Goal: Task Accomplishment & Management: Complete application form

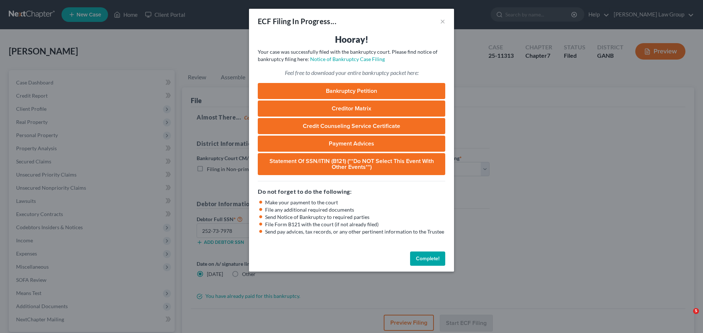
select select "2"
click at [421, 260] on button "Complete!" at bounding box center [427, 259] width 35 height 15
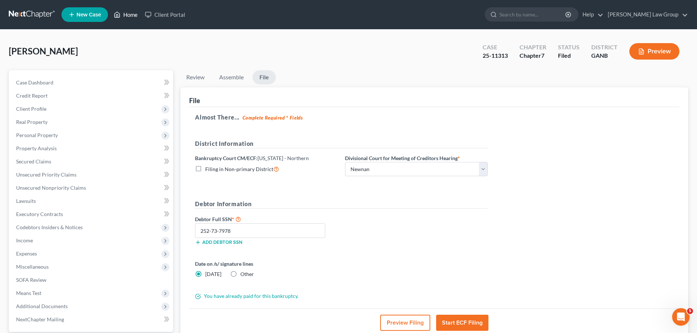
click at [132, 14] on link "Home" at bounding box center [125, 14] width 31 height 13
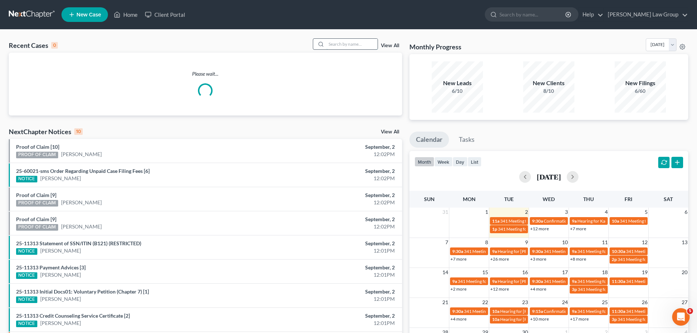
click at [350, 42] on input "search" at bounding box center [351, 44] width 51 height 11
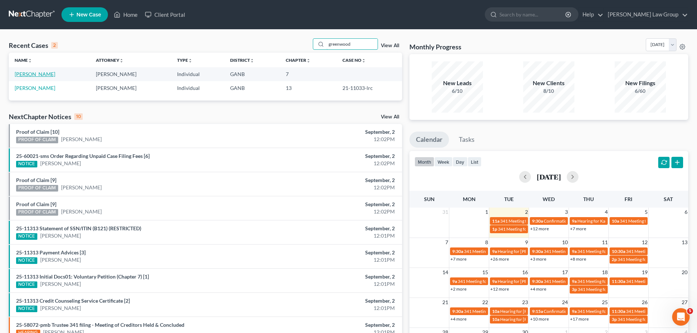
type input "greenwood"
click at [40, 76] on link "[PERSON_NAME]" at bounding box center [35, 74] width 41 height 6
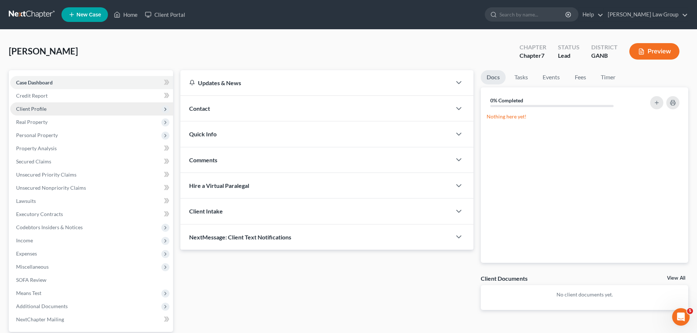
click at [53, 105] on span "Client Profile" at bounding box center [91, 108] width 163 height 13
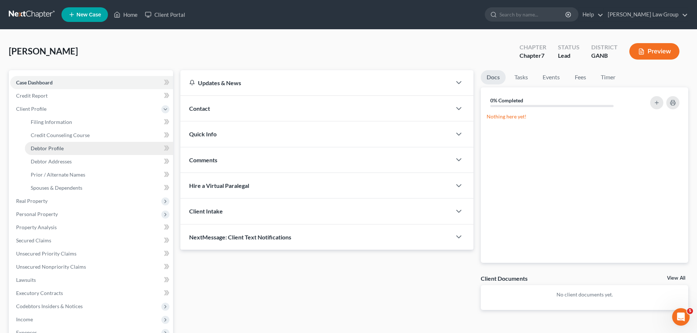
click at [58, 149] on span "Debtor Profile" at bounding box center [47, 148] width 33 height 6
select select "1"
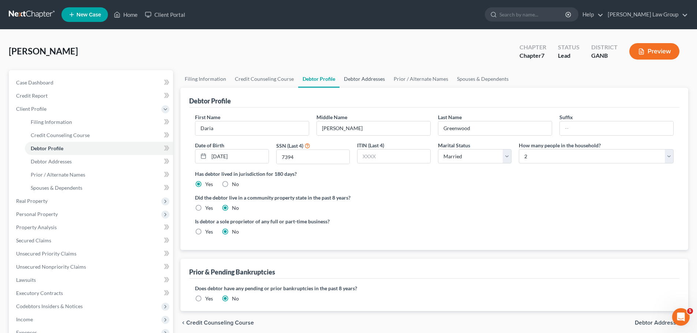
click at [381, 86] on link "Debtor Addresses" at bounding box center [365, 79] width 50 height 18
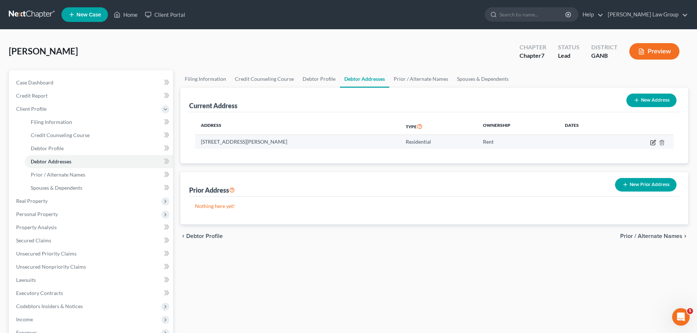
click at [652, 143] on icon "button" at bounding box center [653, 141] width 3 height 3
select select "10"
select select "37"
select select "0"
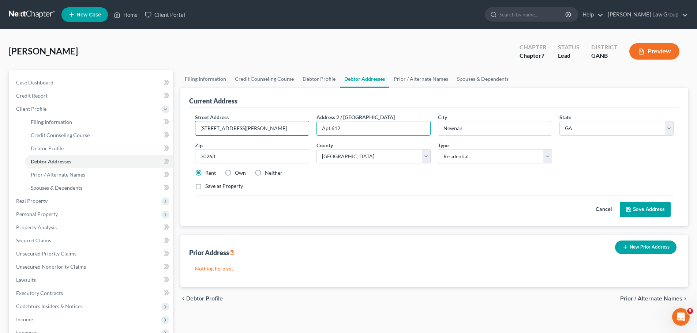
drag, startPoint x: 348, startPoint y: 127, endPoint x: 306, endPoint y: 128, distance: 42.1
click at [306, 128] on div "Street Address * [STREET_ADDRESS][PERSON_NAME] * [GEOGRAPHIC_DATA] * State [US_…" at bounding box center [434, 154] width 486 height 83
paste input "1909"
click at [348, 130] on input "Apt 612" at bounding box center [373, 129] width 113 height 14
drag, startPoint x: 344, startPoint y: 129, endPoint x: 330, endPoint y: 131, distance: 13.6
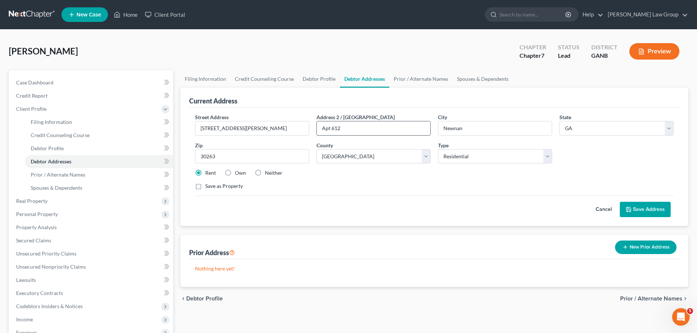
click at [330, 131] on input "Apt 612" at bounding box center [373, 129] width 113 height 14
paste input "1909"
click at [332, 127] on input "Apt1909" at bounding box center [373, 129] width 113 height 14
type input "Apt 1909"
click at [665, 211] on button "Save Address" at bounding box center [645, 209] width 51 height 15
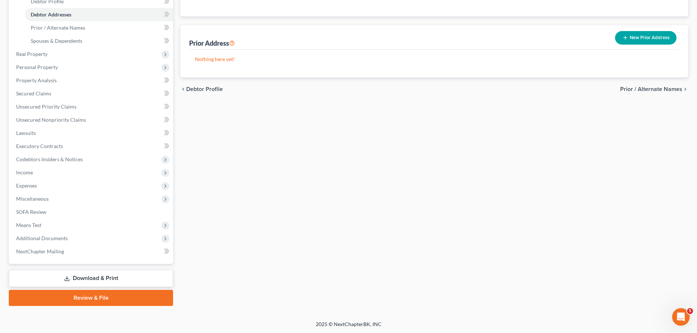
scroll to position [148, 0]
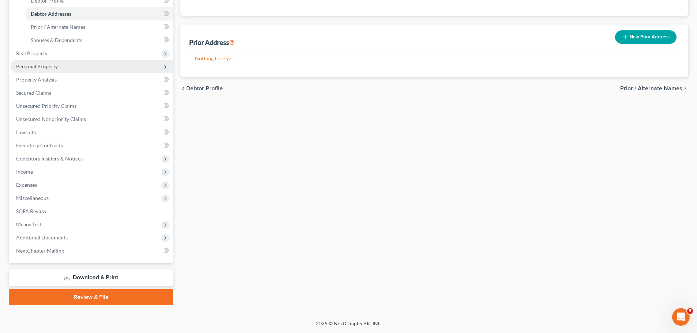
click at [49, 67] on span "Personal Property" at bounding box center [37, 66] width 42 height 6
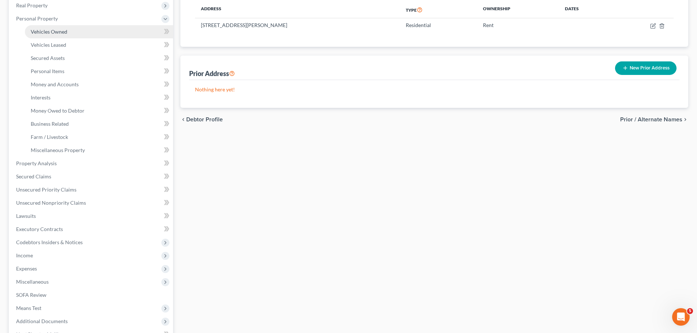
scroll to position [75, 0]
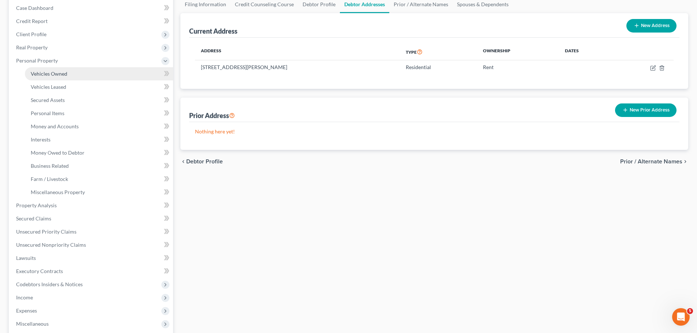
click at [66, 72] on span "Vehicles Owned" at bounding box center [49, 74] width 37 height 6
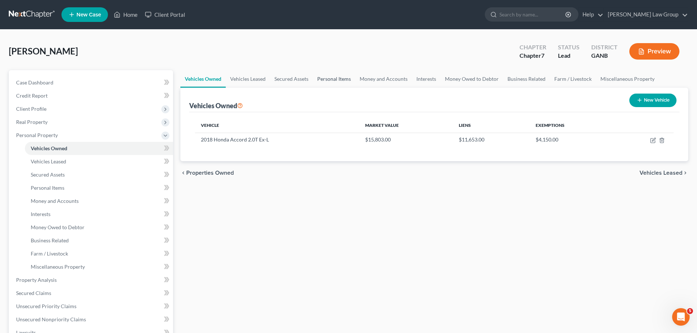
click at [329, 83] on link "Personal Items" at bounding box center [334, 79] width 42 height 18
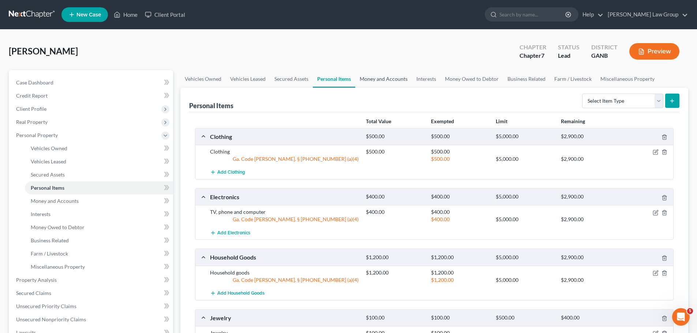
click at [384, 82] on link "Money and Accounts" at bounding box center [383, 79] width 57 height 18
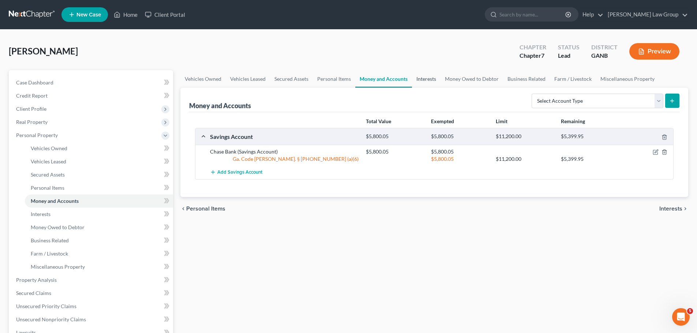
click at [423, 81] on link "Interests" at bounding box center [426, 79] width 29 height 18
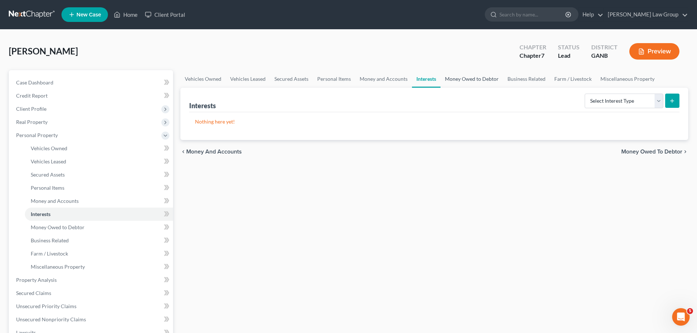
click at [470, 82] on link "Money Owed to Debtor" at bounding box center [472, 79] width 63 height 18
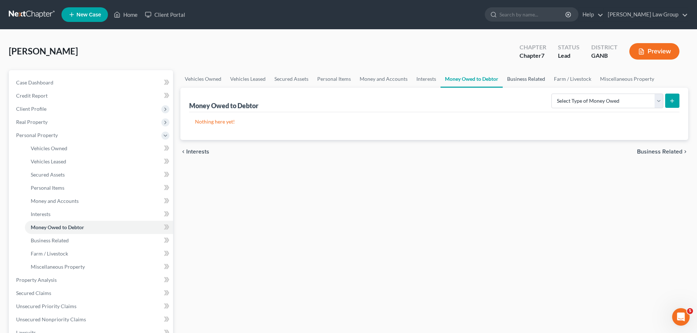
click at [532, 81] on link "Business Related" at bounding box center [526, 79] width 47 height 18
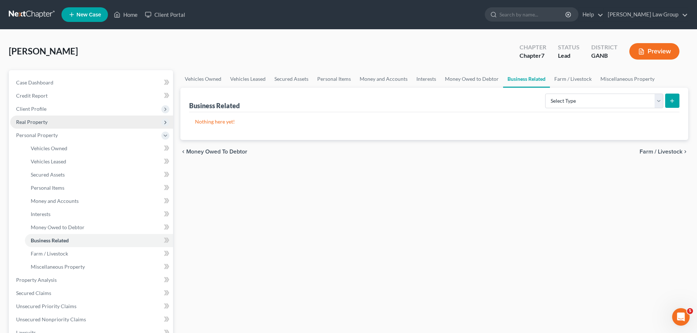
click at [53, 116] on span "Real Property" at bounding box center [91, 122] width 163 height 13
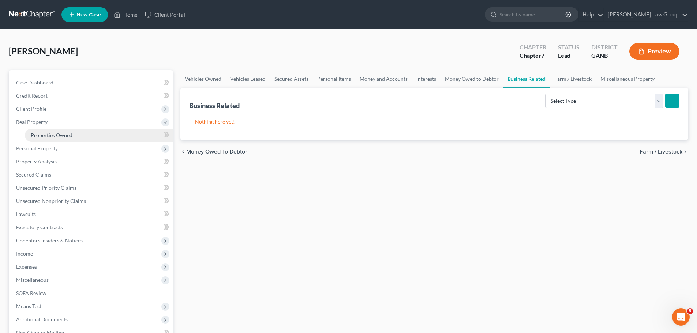
click at [80, 130] on link "Properties Owned" at bounding box center [99, 135] width 148 height 13
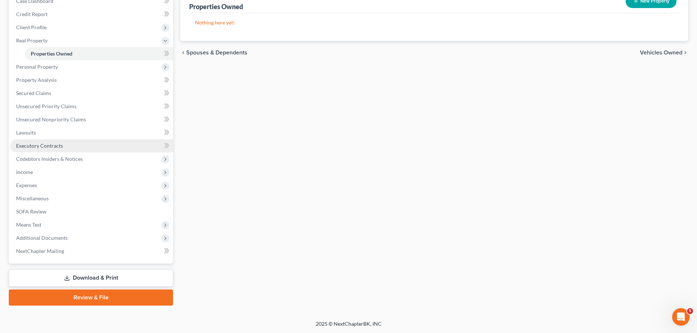
scroll to position [82, 0]
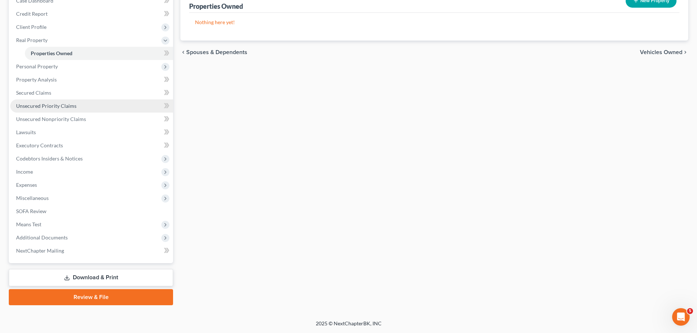
click at [65, 106] on span "Unsecured Priority Claims" at bounding box center [46, 106] width 60 height 6
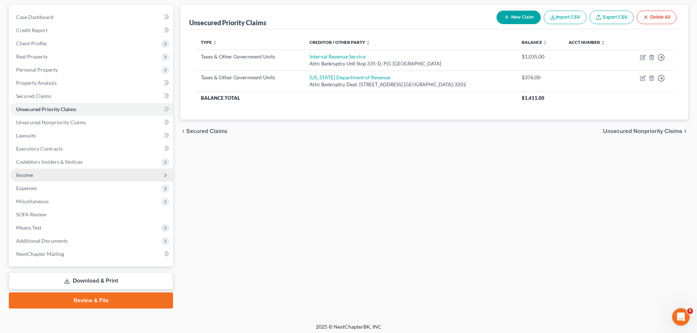
scroll to position [69, 0]
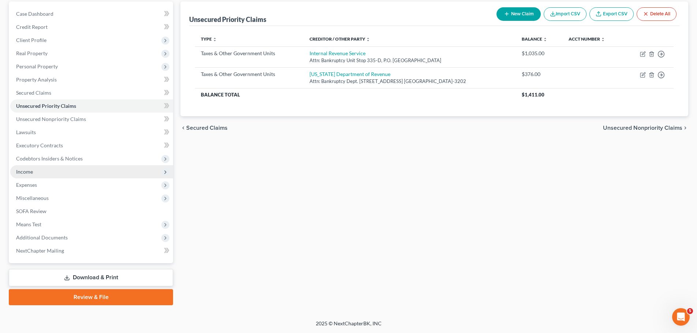
click at [64, 171] on span "Income" at bounding box center [91, 171] width 163 height 13
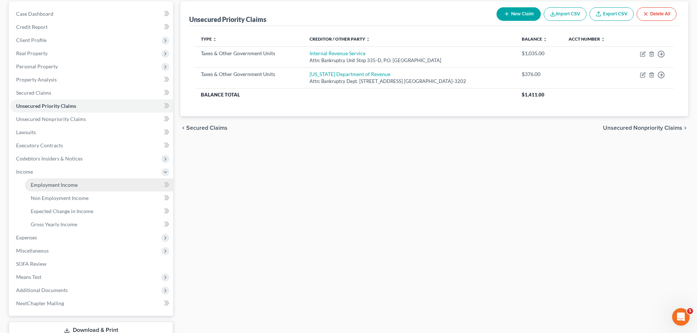
click at [78, 183] on link "Employment Income" at bounding box center [99, 185] width 148 height 13
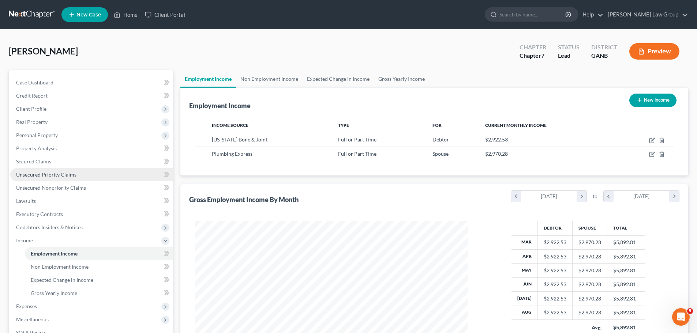
scroll to position [137, 288]
click at [258, 78] on link "Non Employment Income" at bounding box center [269, 79] width 67 height 18
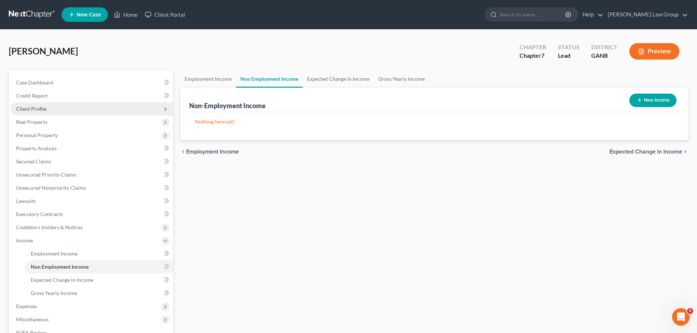
click at [42, 107] on span "Client Profile" at bounding box center [31, 109] width 30 height 6
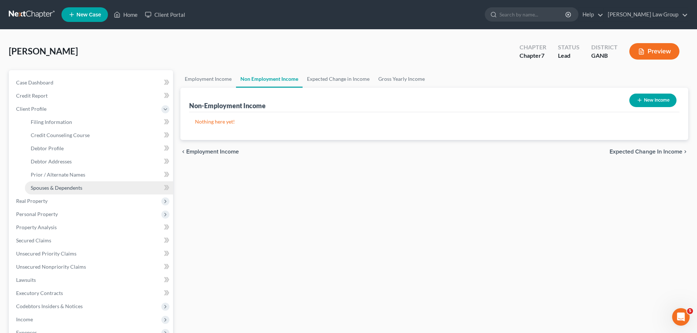
click at [86, 182] on link "Spouses & Dependents" at bounding box center [99, 188] width 148 height 13
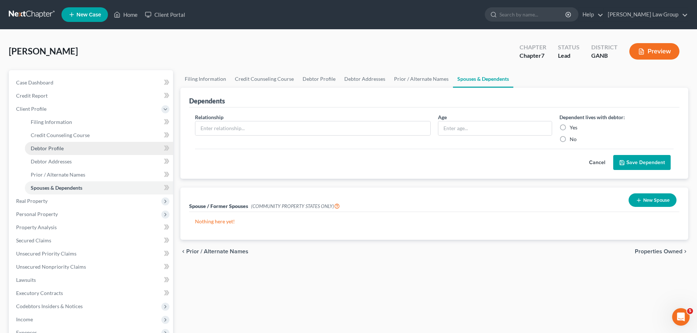
click at [86, 151] on link "Debtor Profile" at bounding box center [99, 148] width 148 height 13
select select "1"
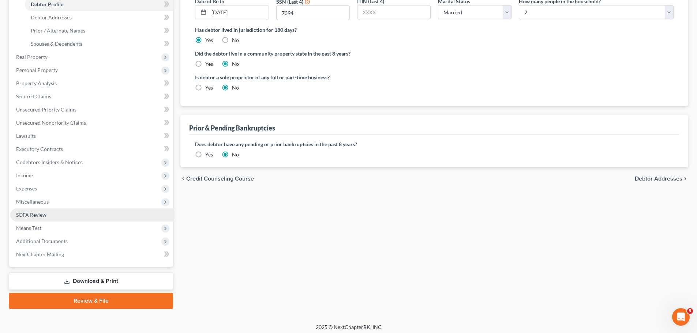
scroll to position [148, 0]
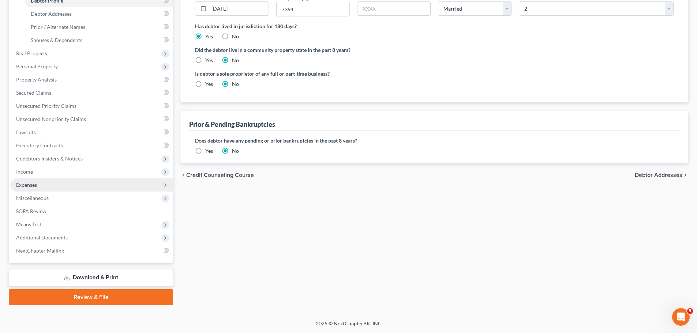
click at [57, 181] on span "Expenses" at bounding box center [91, 185] width 163 height 13
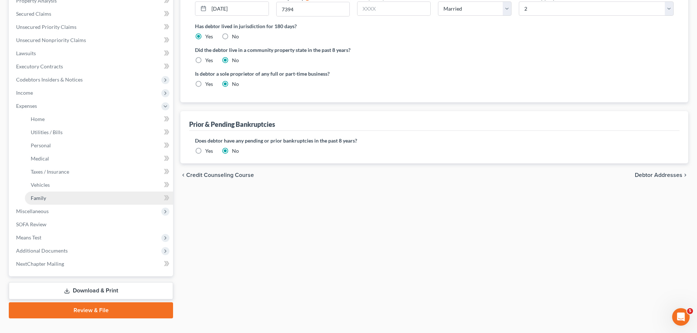
click at [47, 198] on link "Family" at bounding box center [99, 198] width 148 height 13
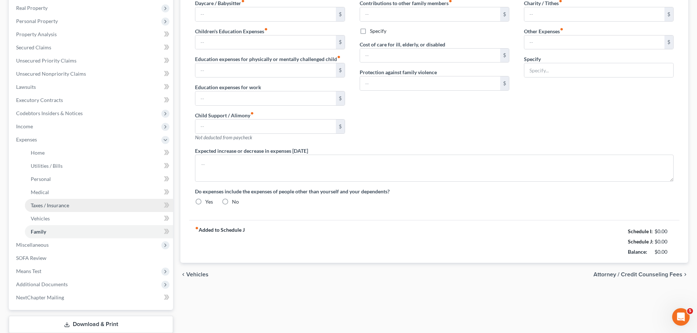
type input "0.00"
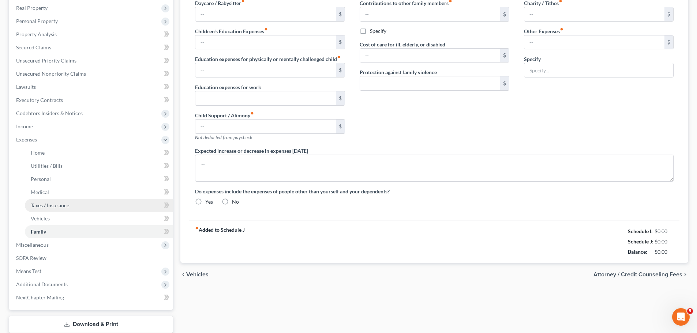
type input "0.00"
type input "370.00"
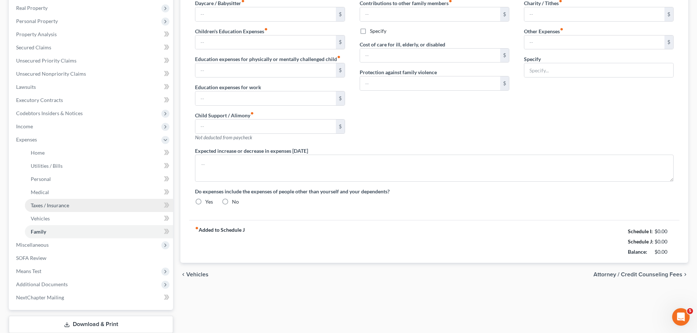
type input "Spouse credit card payments"
radio input "true"
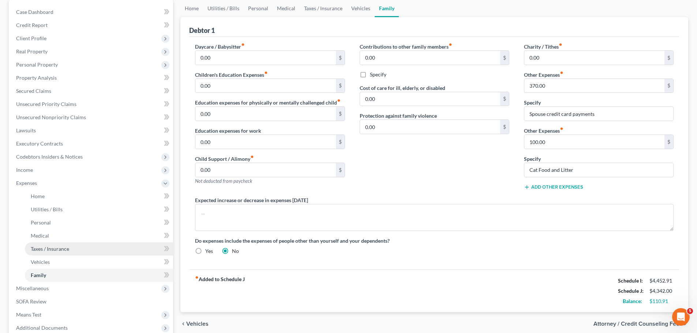
scroll to position [161, 0]
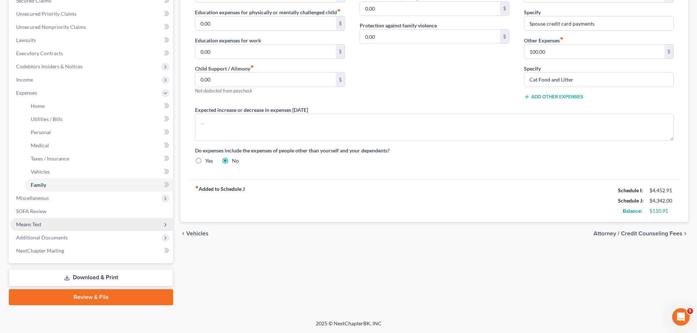
click at [56, 225] on span "Means Test" at bounding box center [91, 224] width 163 height 13
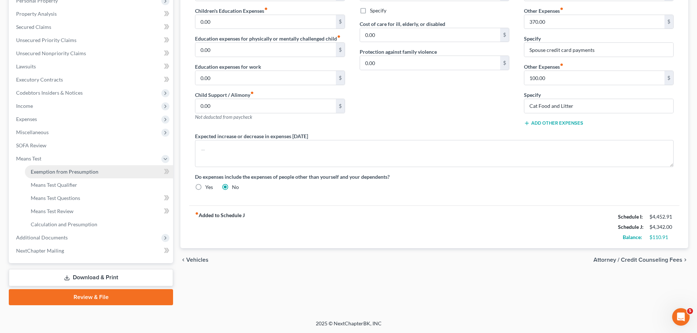
click at [78, 170] on span "Exemption from Presumption" at bounding box center [65, 172] width 68 height 6
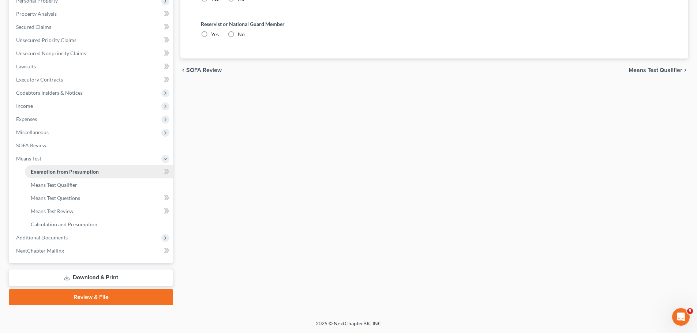
radio input "true"
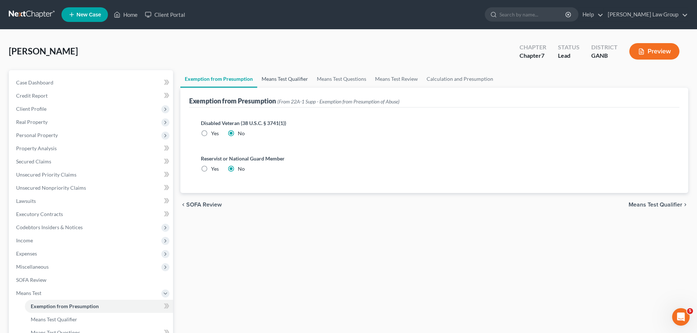
click at [289, 80] on link "Means Test Qualifier" at bounding box center [284, 79] width 55 height 18
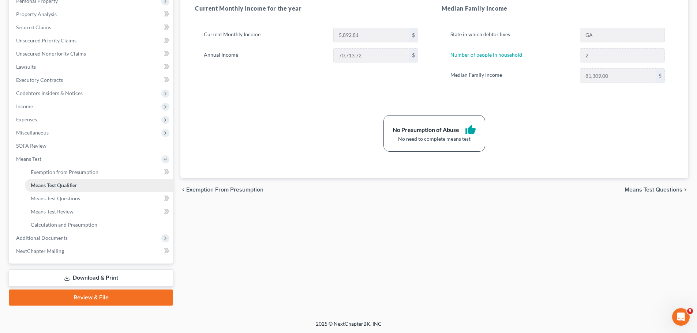
scroll to position [135, 0]
click at [98, 238] on span "Additional Documents" at bounding box center [91, 237] width 163 height 13
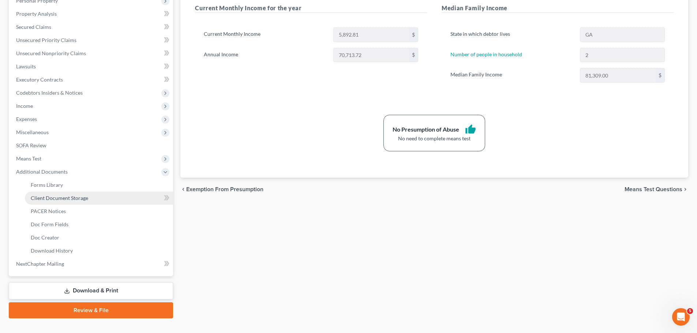
click at [93, 195] on link "Client Document Storage" at bounding box center [99, 198] width 148 height 13
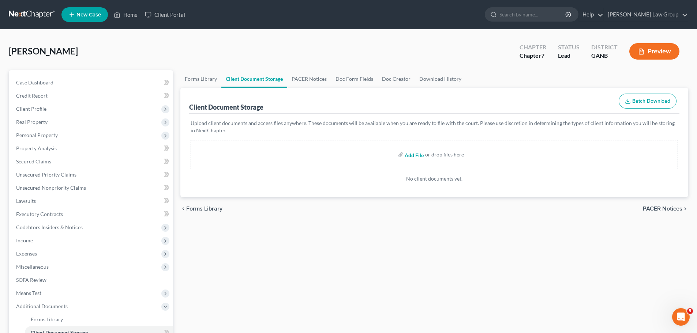
click at [412, 156] on input "file" at bounding box center [414, 154] width 18 height 13
type input "C:\fakepath\CCC1.pdf"
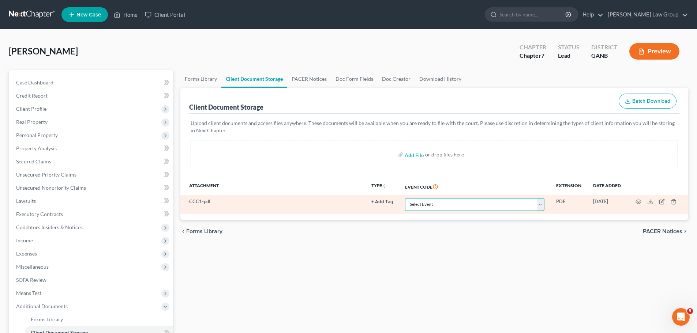
click at [422, 202] on select "Select Event 01 - Chapter 13 Plan - Initial Plan 02-Application to Pay Filing F…" at bounding box center [474, 204] width 139 height 13
select select "5"
click at [405, 198] on select "Select Event 01 - Chapter 13 Plan - Initial Plan 02-Application to Pay Filing F…" at bounding box center [474, 204] width 139 height 13
click at [639, 203] on circle "button" at bounding box center [638, 201] width 1 height 1
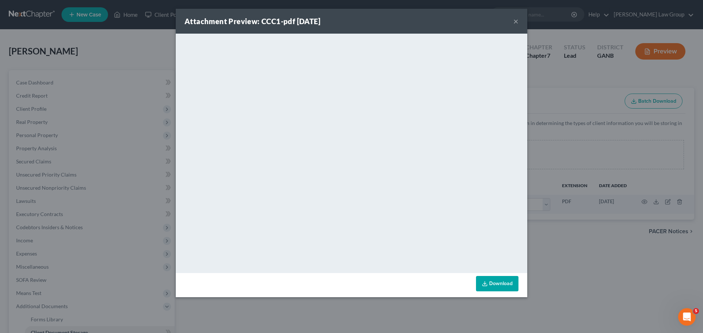
click at [508, 22] on div "Attachment Preview: CCC1-pdf [DATE] ×" at bounding box center [351, 21] width 351 height 25
drag, startPoint x: 514, startPoint y: 22, endPoint x: 481, endPoint y: 19, distance: 33.4
click at [514, 21] on button "×" at bounding box center [515, 21] width 5 height 9
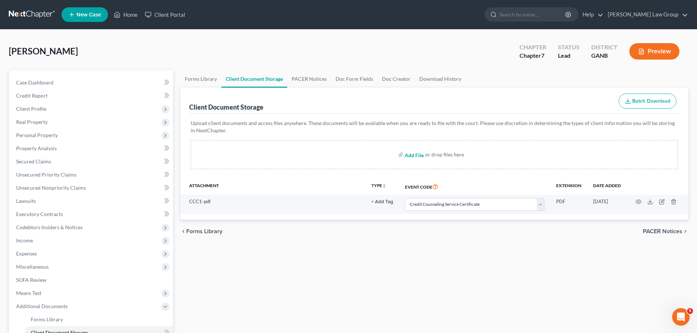
click at [411, 156] on input "file" at bounding box center [414, 154] width 18 height 13
type input "C:\fakepath\PayStubs TO FILE (12).pdf"
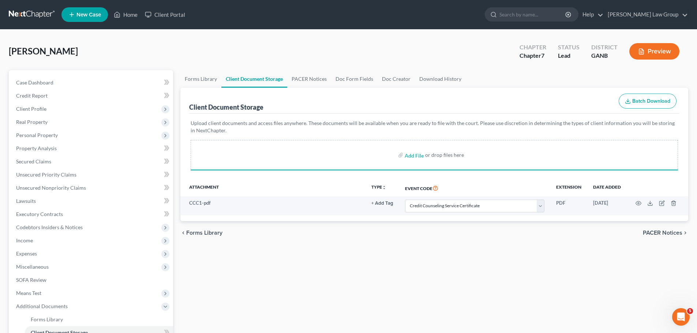
select select "5"
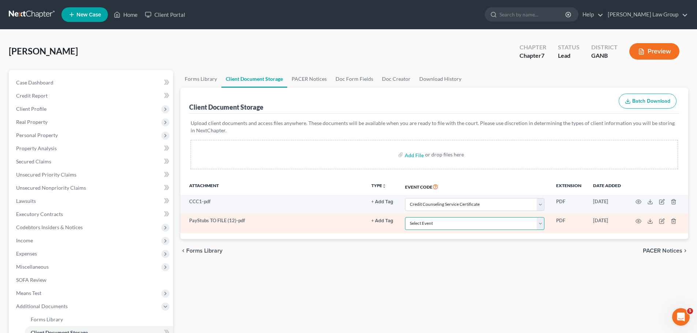
click at [445, 229] on select "Select Event 01 - Chapter 13 Plan - Initial Plan 02-Application to Pay Filing F…" at bounding box center [474, 223] width 139 height 13
select select "35"
click at [405, 217] on select "Select Event 01 - Chapter 13 Plan - Initial Plan 02-Application to Pay Filing F…" at bounding box center [474, 223] width 139 height 13
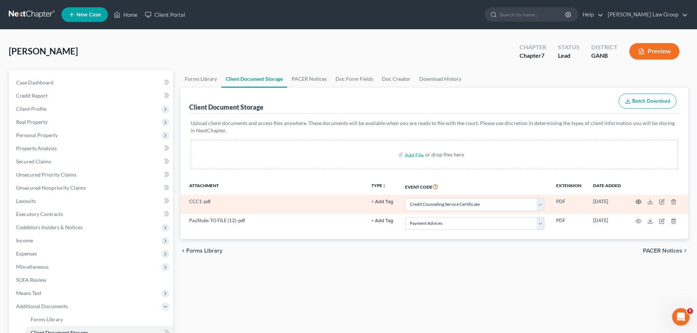
click at [640, 204] on icon "button" at bounding box center [638, 202] width 5 height 4
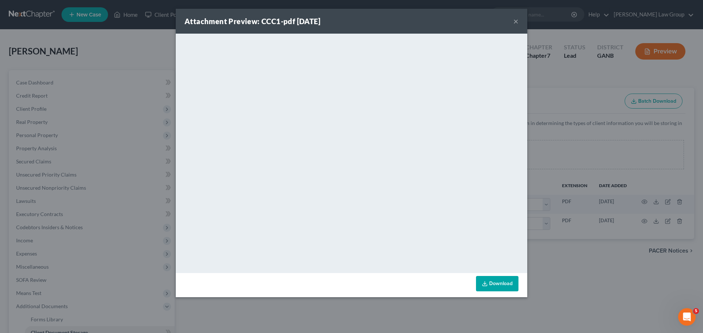
click at [516, 22] on button "×" at bounding box center [515, 21] width 5 height 9
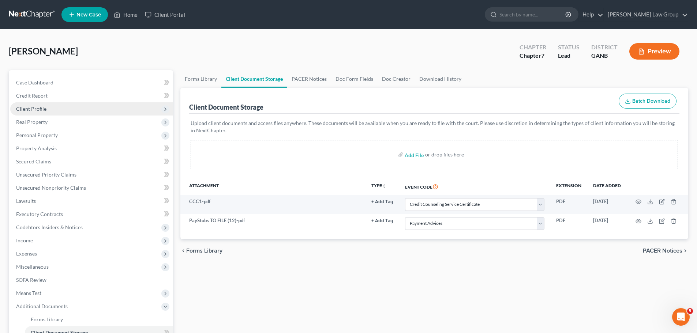
click at [46, 106] on span "Client Profile" at bounding box center [91, 108] width 163 height 13
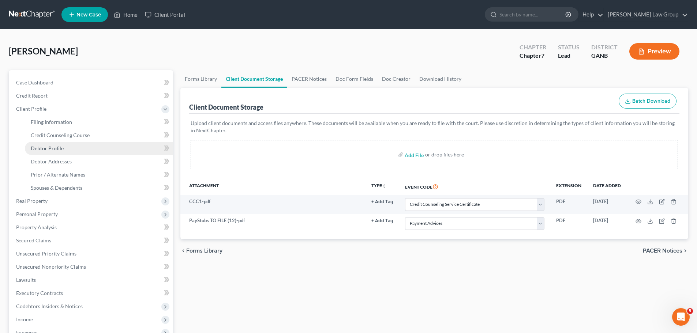
click at [50, 150] on span "Debtor Profile" at bounding box center [47, 148] width 33 height 6
select select "1"
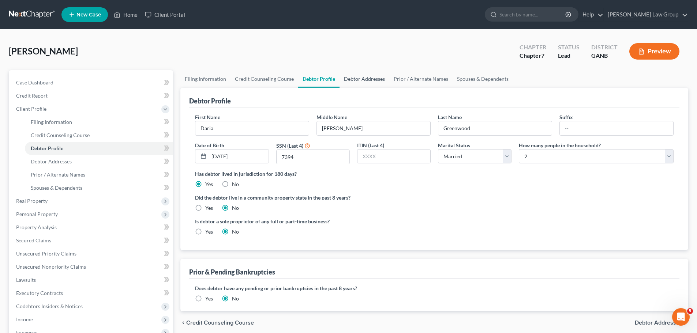
click at [358, 78] on link "Debtor Addresses" at bounding box center [365, 79] width 50 height 18
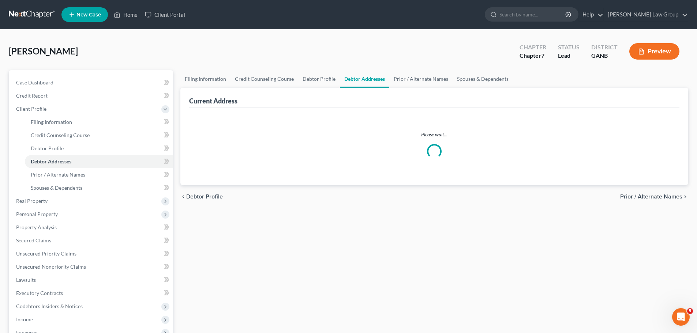
click at [358, 78] on link "Debtor Addresses" at bounding box center [364, 79] width 49 height 18
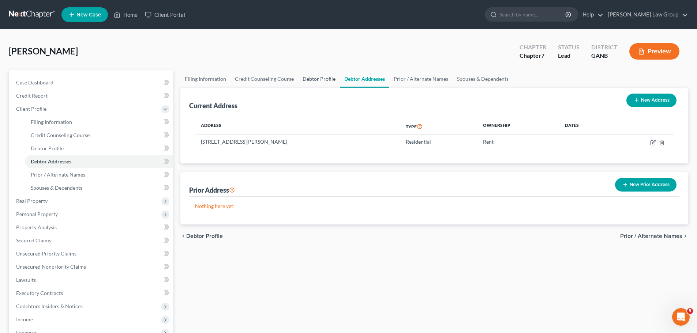
click at [315, 80] on link "Debtor Profile" at bounding box center [319, 79] width 42 height 18
select select "1"
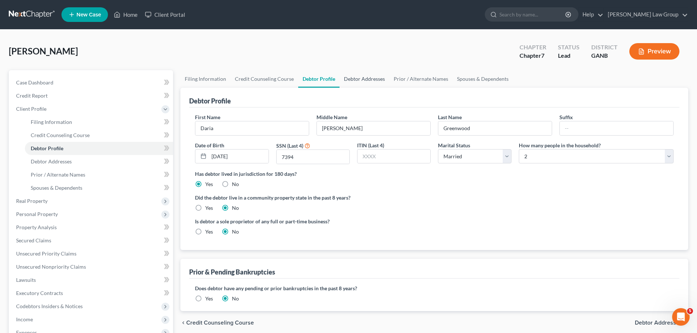
click at [363, 81] on link "Debtor Addresses" at bounding box center [365, 79] width 50 height 18
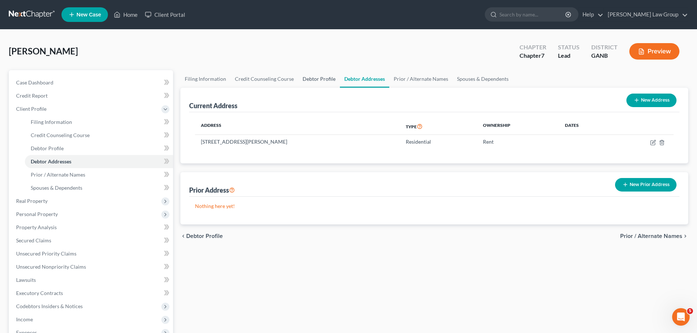
click at [319, 81] on link "Debtor Profile" at bounding box center [319, 79] width 42 height 18
select select "1"
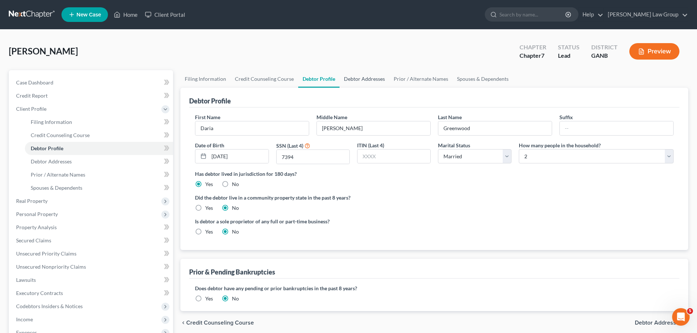
click at [353, 81] on link "Debtor Addresses" at bounding box center [365, 79] width 50 height 18
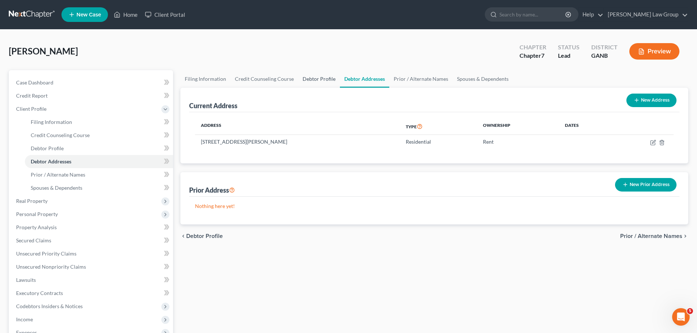
click at [317, 82] on link "Debtor Profile" at bounding box center [319, 79] width 42 height 18
select select "1"
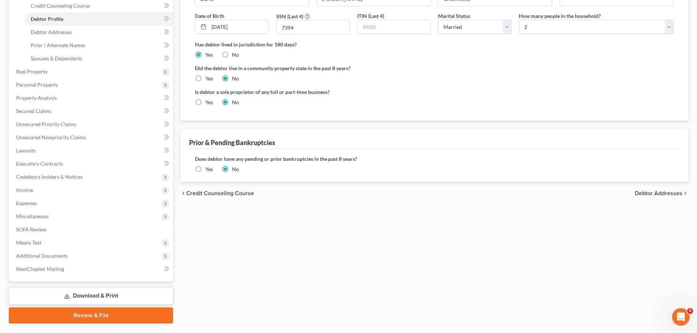
scroll to position [148, 0]
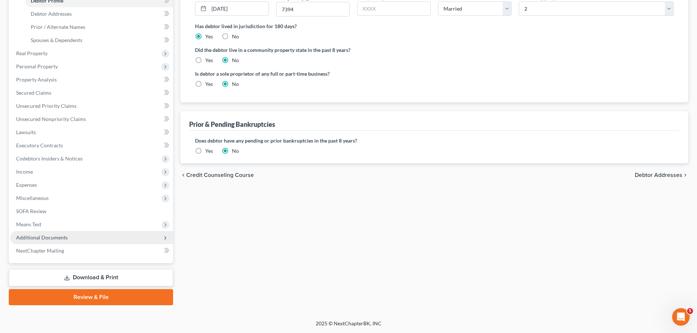
drag, startPoint x: 73, startPoint y: 294, endPoint x: 128, endPoint y: 239, distance: 77.4
click at [72, 294] on link "Review & File" at bounding box center [91, 297] width 164 height 16
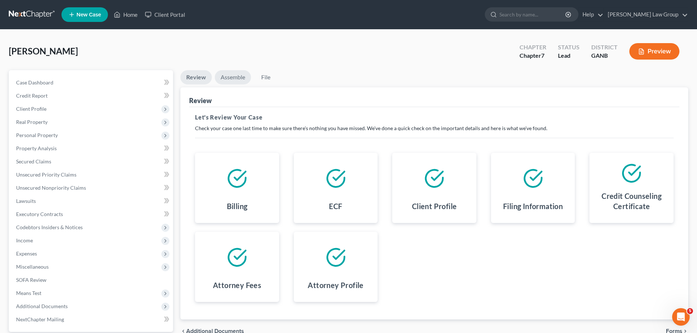
click at [235, 80] on link "Assemble" at bounding box center [233, 77] width 36 height 14
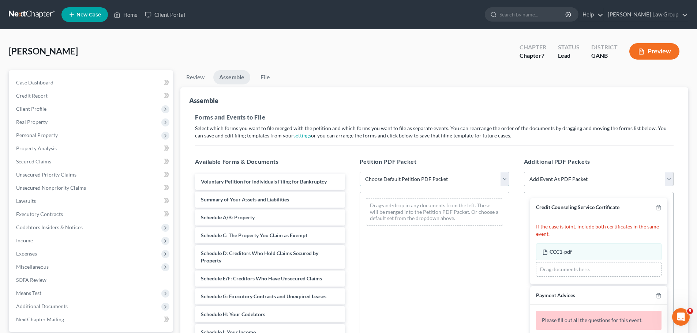
drag, startPoint x: 397, startPoint y: 176, endPoint x: 396, endPoint y: 185, distance: 8.6
click at [397, 176] on select "Choose Default Petition PDF Packet Complete Bankruptcy Petition (all forms and …" at bounding box center [435, 179] width 150 height 15
select select "0"
click at [360, 172] on select "Choose Default Petition PDF Packet Complete Bankruptcy Petition (all forms and …" at bounding box center [435, 179] width 150 height 15
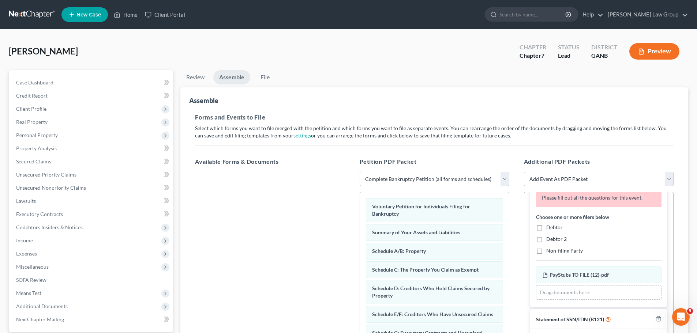
scroll to position [110, 0]
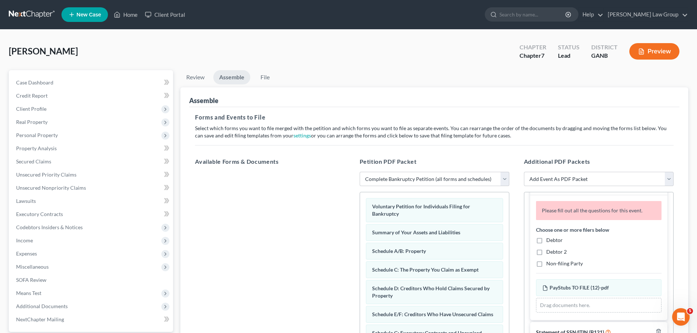
click at [546, 241] on label "Debtor" at bounding box center [554, 240] width 16 height 7
click at [549, 241] on input "Debtor" at bounding box center [551, 239] width 5 height 5
checkbox input "true"
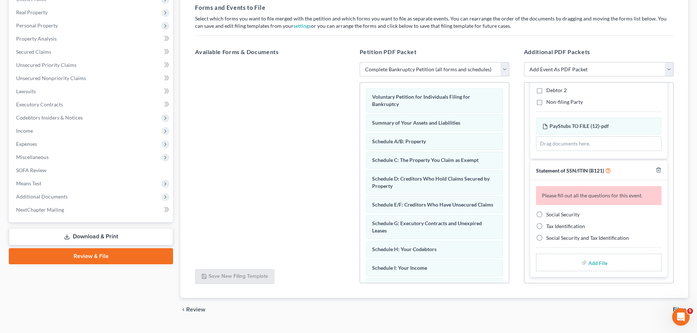
click at [546, 215] on label "Social Security" at bounding box center [562, 214] width 33 height 7
click at [549, 215] on input "Social Security" at bounding box center [551, 213] width 5 height 5
radio input "true"
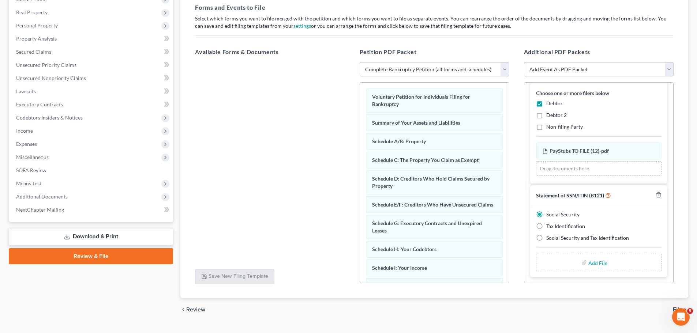
scroll to position [112, 0]
click at [589, 265] on input "file" at bounding box center [597, 262] width 18 height 13
type input "C:\fakepath\SSN to file in case GREENWOOD.pdf"
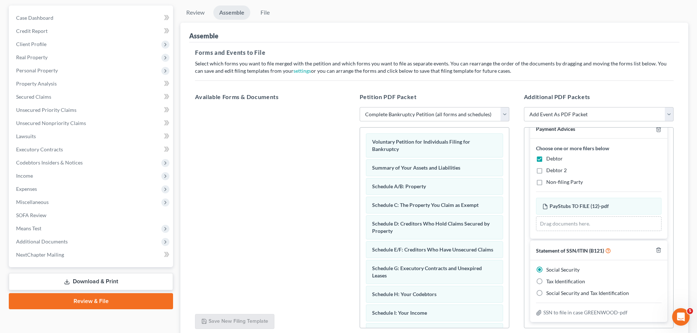
scroll to position [0, 0]
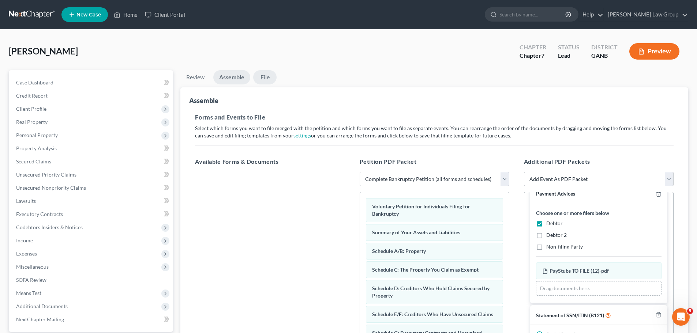
click at [273, 78] on link "File" at bounding box center [264, 77] width 23 height 14
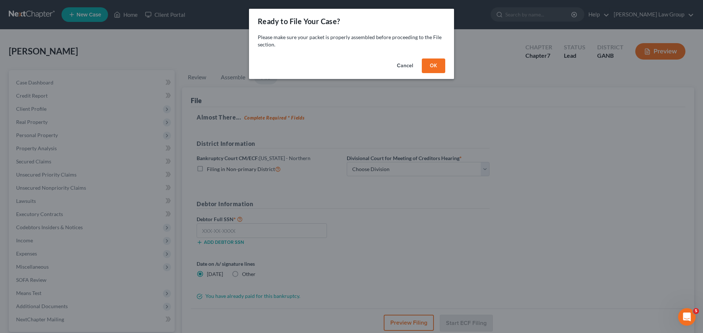
click at [434, 75] on div "Cancel OK" at bounding box center [351, 67] width 205 height 23
click at [436, 59] on button "OK" at bounding box center [433, 66] width 23 height 15
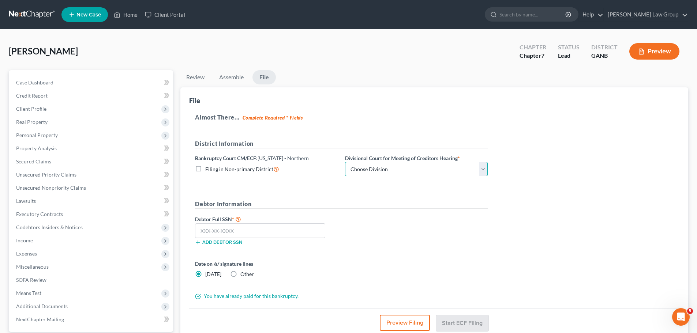
click at [375, 166] on select "Choose Division [GEOGRAPHIC_DATA] [GEOGRAPHIC_DATA] [GEOGRAPHIC_DATA] [GEOGRAPH…" at bounding box center [416, 169] width 143 height 15
select select "2"
click at [345, 162] on select "Choose Division [GEOGRAPHIC_DATA] [GEOGRAPHIC_DATA] [GEOGRAPHIC_DATA] [GEOGRAPH…" at bounding box center [416, 169] width 143 height 15
click at [263, 234] on input "text" at bounding box center [260, 231] width 130 height 15
paste input "674-03-7394"
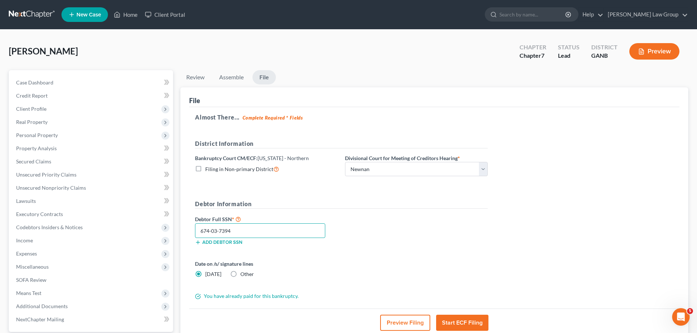
type input "674-03-7394"
click at [461, 323] on button "Start ECF Filing" at bounding box center [462, 323] width 52 height 16
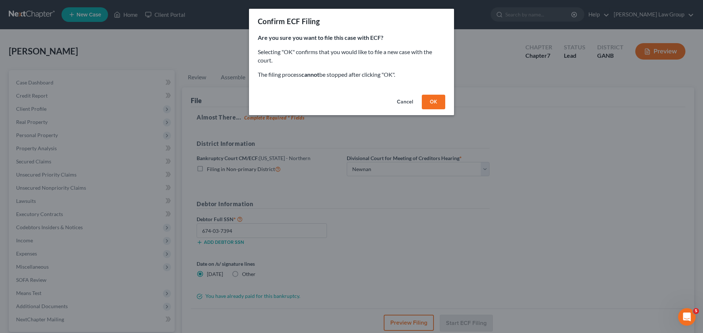
click at [434, 103] on button "OK" at bounding box center [433, 102] width 23 height 15
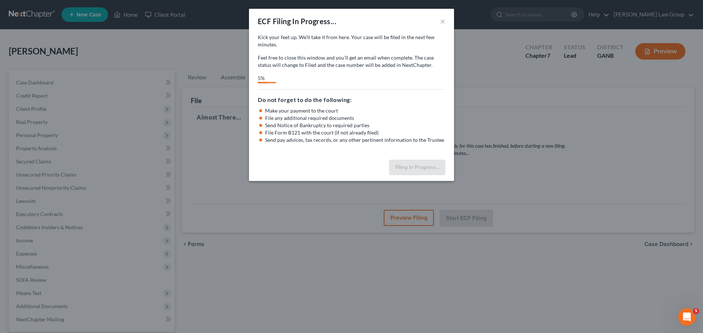
select select "2"
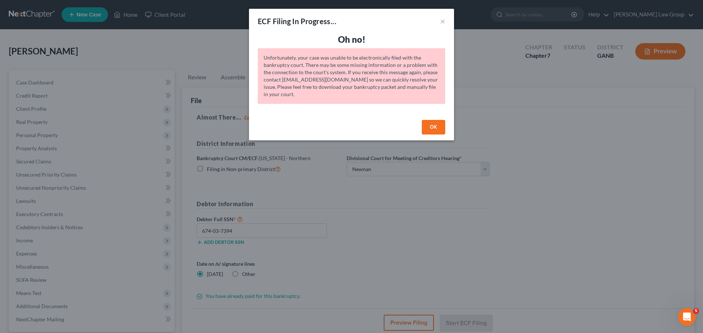
click at [431, 126] on button "OK" at bounding box center [433, 127] width 23 height 15
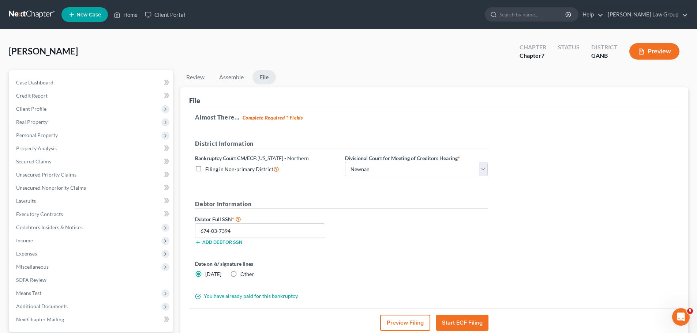
click at [459, 323] on button "Start ECF Filing" at bounding box center [462, 323] width 52 height 16
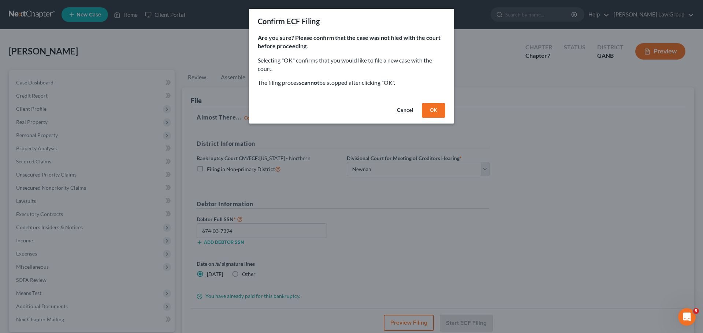
click at [435, 108] on button "OK" at bounding box center [433, 110] width 23 height 15
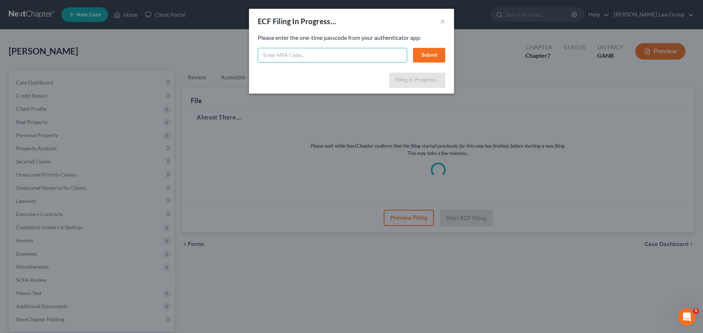
click at [292, 60] on input "text" at bounding box center [332, 55] width 149 height 15
type input "631716"
click at [425, 57] on button "Submit" at bounding box center [429, 55] width 32 height 15
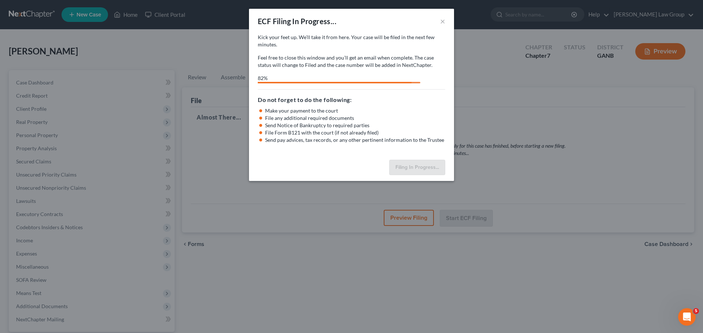
select select "2"
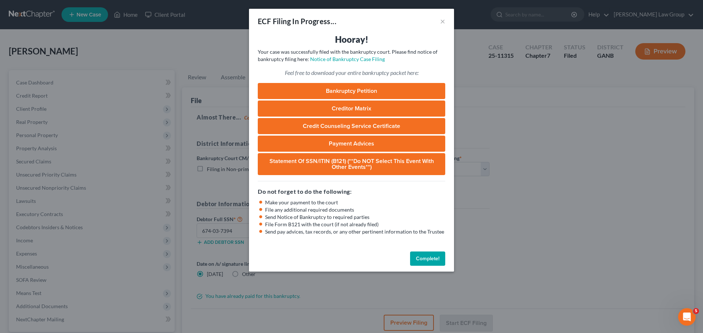
click at [423, 261] on button "Complete!" at bounding box center [427, 259] width 35 height 15
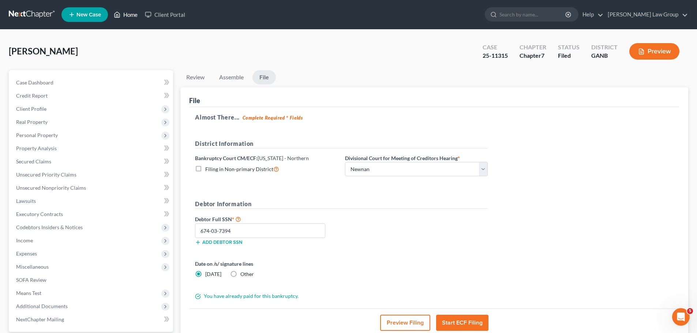
click at [128, 11] on link "Home" at bounding box center [125, 14] width 31 height 13
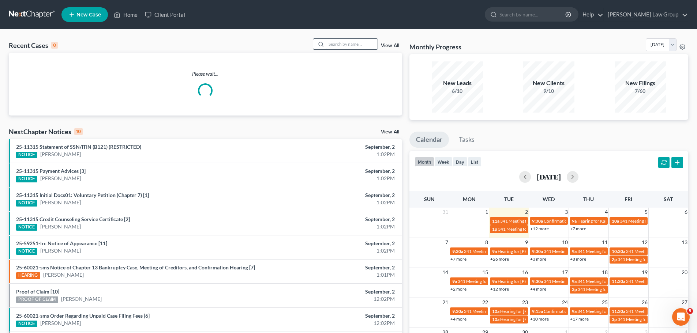
click at [346, 48] on input "search" at bounding box center [351, 44] width 51 height 11
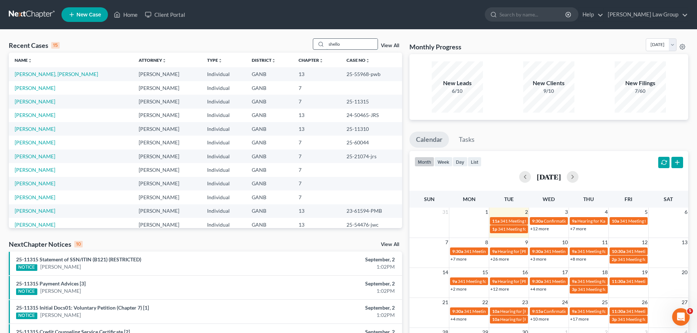
type input "shello"
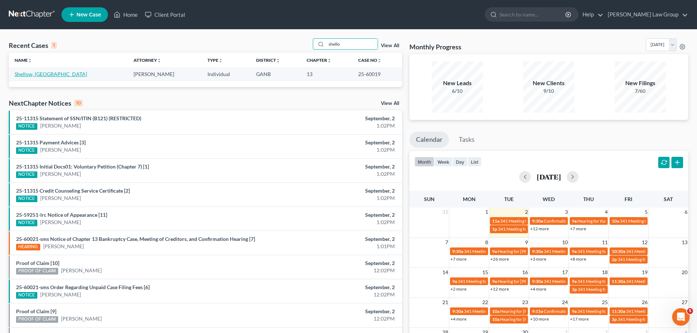
click at [35, 74] on link "Shellow, [GEOGRAPHIC_DATA]" at bounding box center [51, 74] width 72 height 6
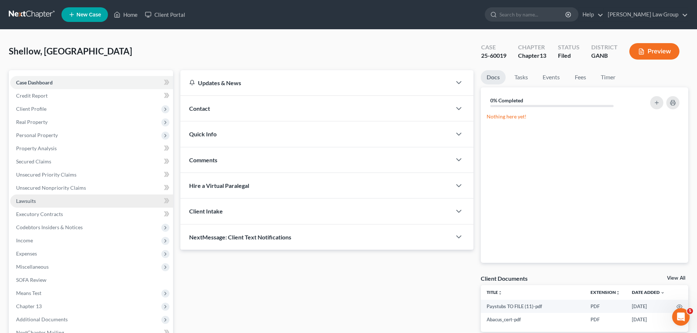
scroll to position [82, 0]
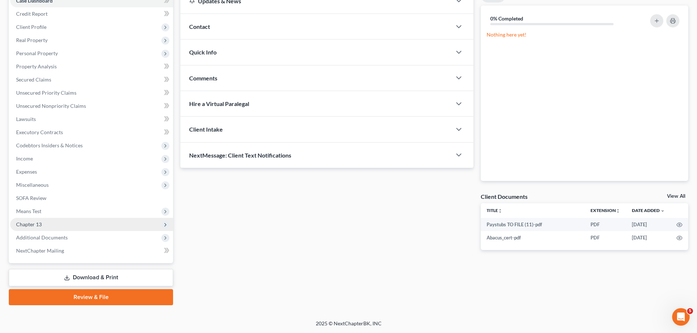
click at [69, 219] on span "Chapter 13" at bounding box center [91, 224] width 163 height 13
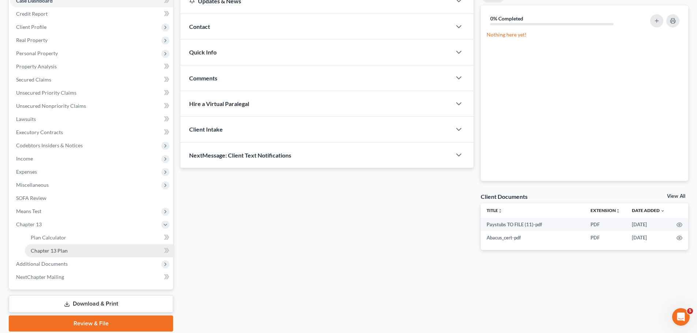
click at [95, 252] on link "Chapter 13 Plan" at bounding box center [99, 250] width 148 height 13
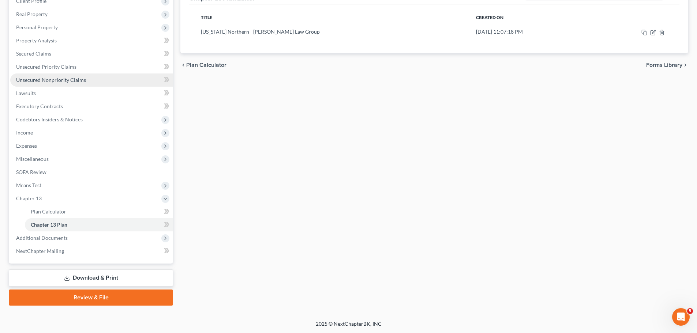
scroll to position [108, 0]
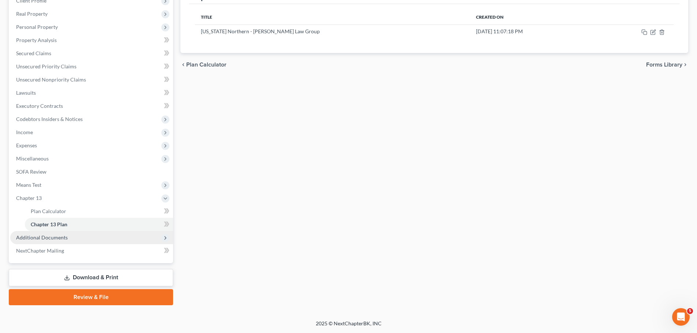
click at [79, 239] on span "Additional Documents" at bounding box center [91, 237] width 163 height 13
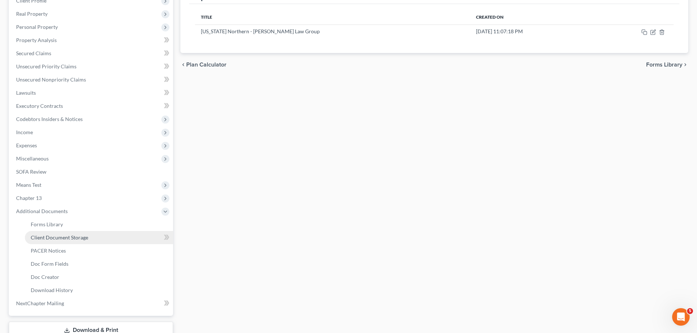
click at [98, 235] on link "Client Document Storage" at bounding box center [99, 237] width 148 height 13
select select "5"
select select "35"
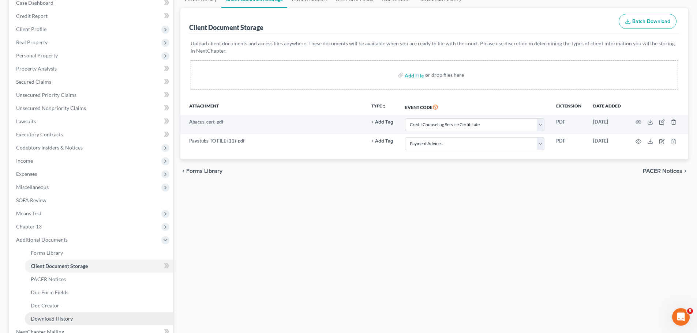
scroll to position [161, 0]
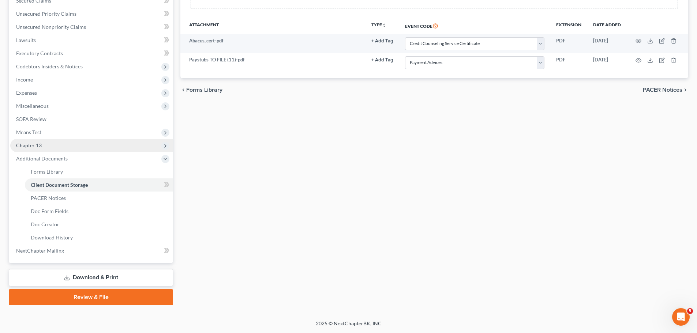
click at [78, 146] on span "Chapter 13" at bounding box center [91, 145] width 163 height 13
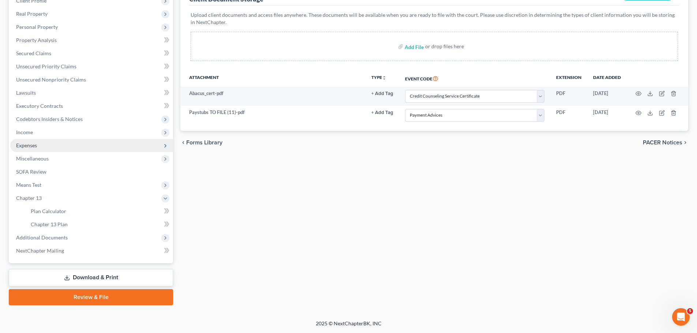
scroll to position [108, 0]
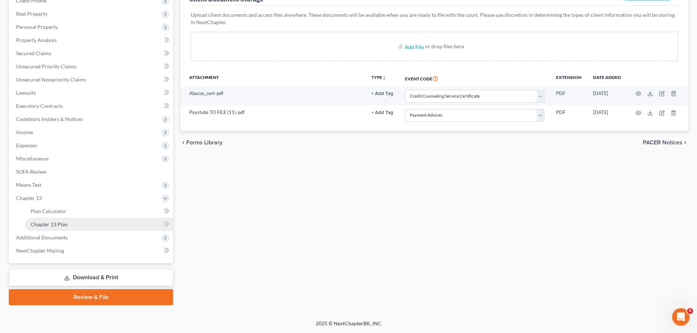
click at [88, 221] on link "Chapter 13 Plan" at bounding box center [99, 224] width 148 height 13
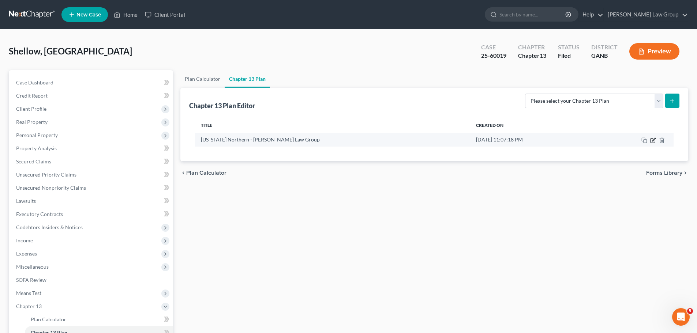
click at [651, 141] on icon "button" at bounding box center [653, 141] width 6 height 6
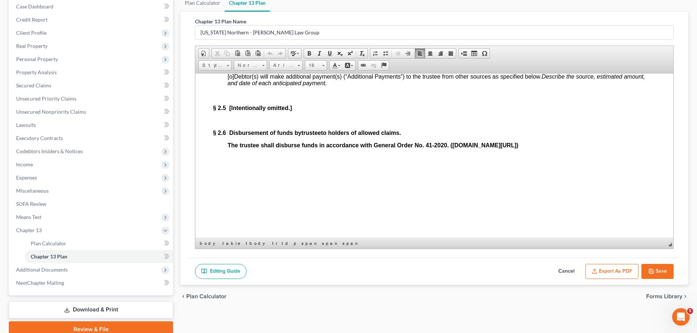
scroll to position [82, 0]
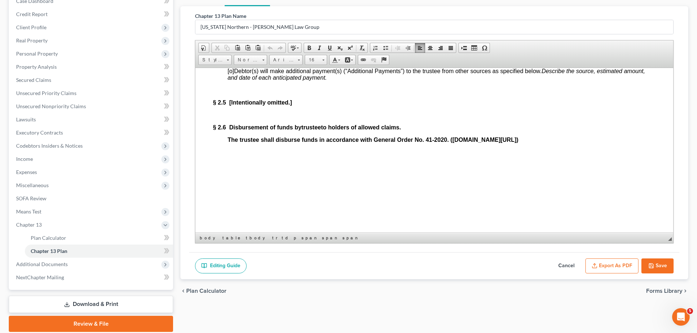
click at [602, 268] on button "Export as PDF" at bounding box center [612, 266] width 53 height 15
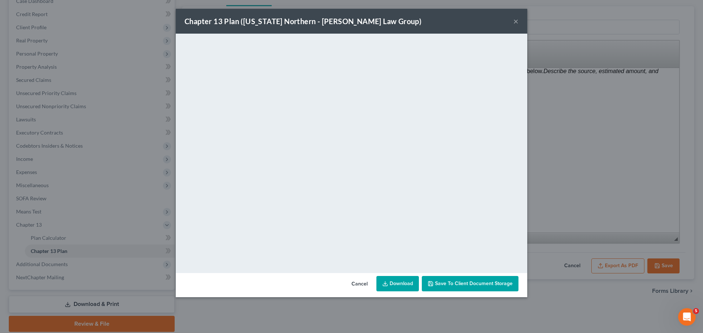
click at [399, 283] on link "Download" at bounding box center [397, 283] width 42 height 15
click at [518, 17] on div "Chapter 13 Plan ([US_STATE] Northern - [PERSON_NAME] Law Group) ×" at bounding box center [351, 21] width 351 height 25
click at [516, 18] on button "×" at bounding box center [515, 21] width 5 height 9
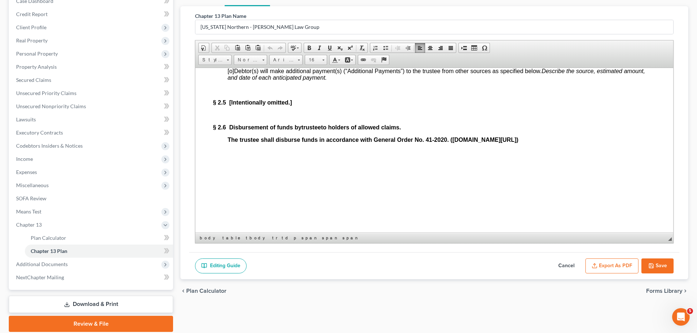
click at [655, 270] on button "Save" at bounding box center [658, 266] width 32 height 15
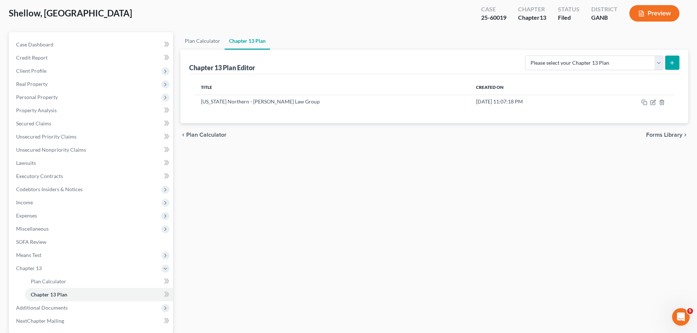
scroll to position [0, 0]
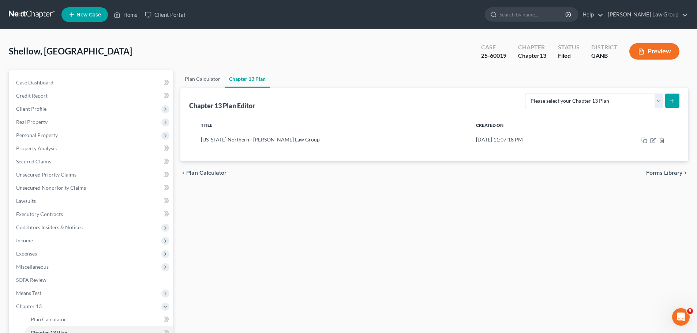
click at [505, 54] on div "25-60019" at bounding box center [493, 56] width 25 height 8
drag, startPoint x: 506, startPoint y: 54, endPoint x: 466, endPoint y: 58, distance: 39.7
click at [472, 60] on div "Case 25-60019 Chapter Chapter 13 Status Filed District GANB Preview" at bounding box center [580, 51] width 216 height 26
copy div "25-60019"
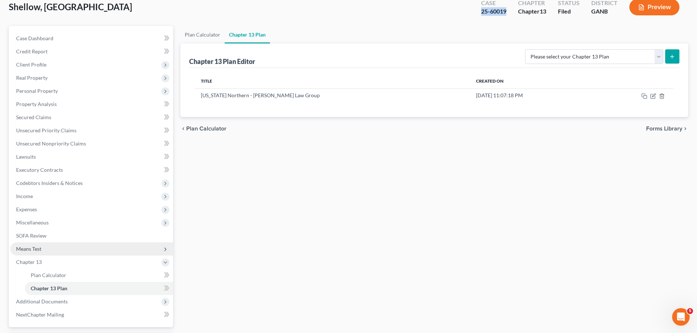
scroll to position [108, 0]
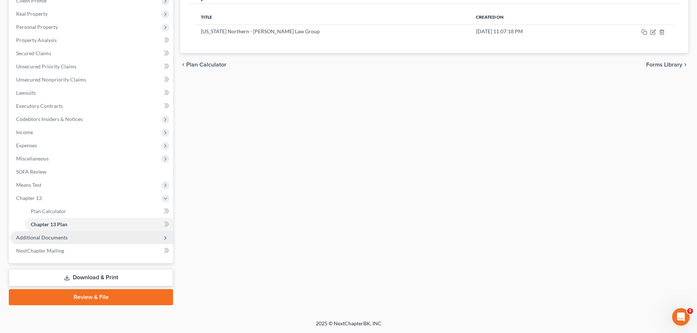
click at [139, 234] on span "Additional Documents" at bounding box center [91, 237] width 163 height 13
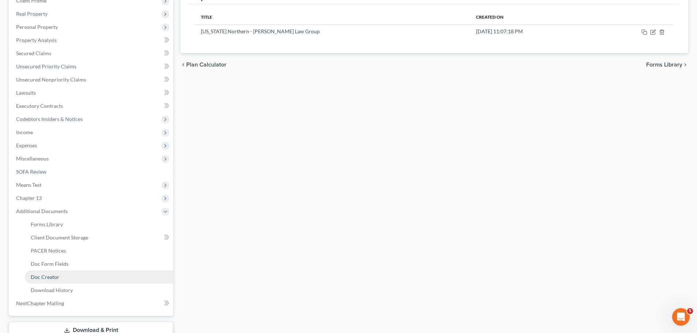
click at [78, 279] on link "Doc Creator" at bounding box center [99, 277] width 148 height 13
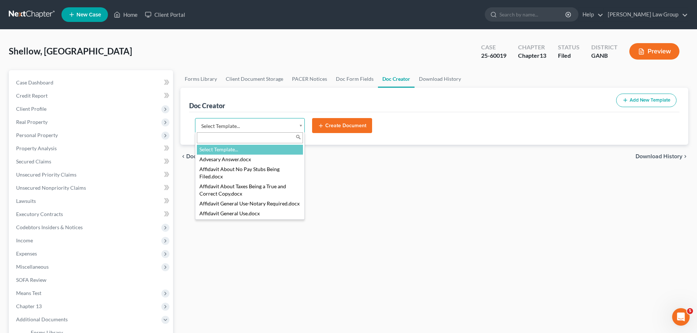
click at [232, 129] on body "Home New Case Client Portal [PERSON_NAME] Law Group [EMAIL_ADDRESS][DOMAIN_NAME…" at bounding box center [348, 247] width 697 height 494
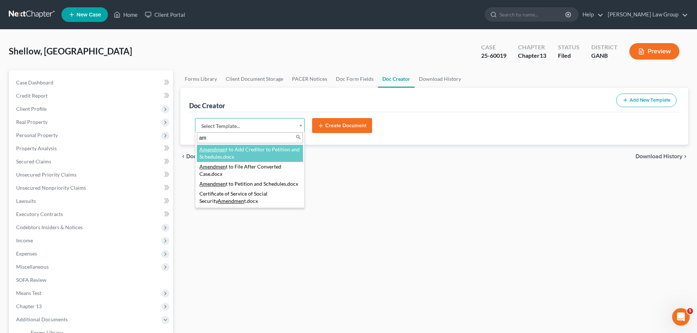
type input "a"
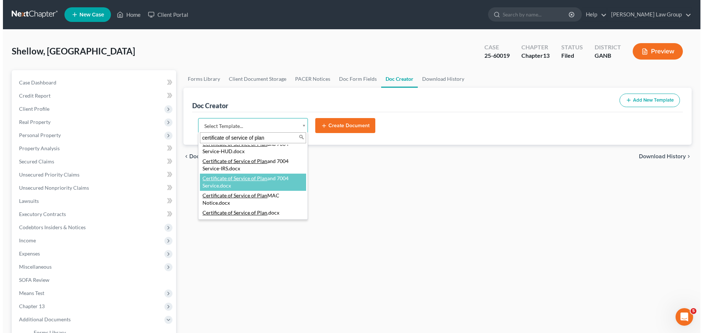
scroll to position [37, 0]
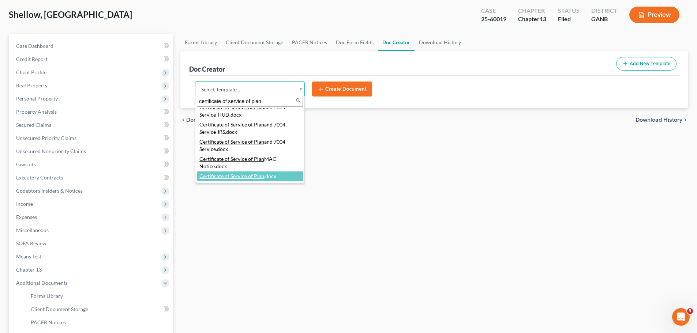
type input "certificate of service of plan"
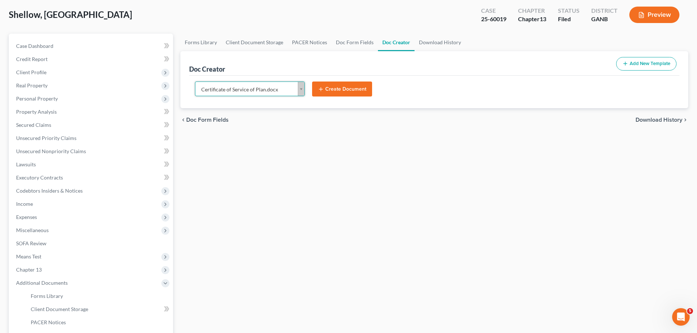
select select "111545"
click at [333, 87] on button "Create Document" at bounding box center [342, 89] width 60 height 15
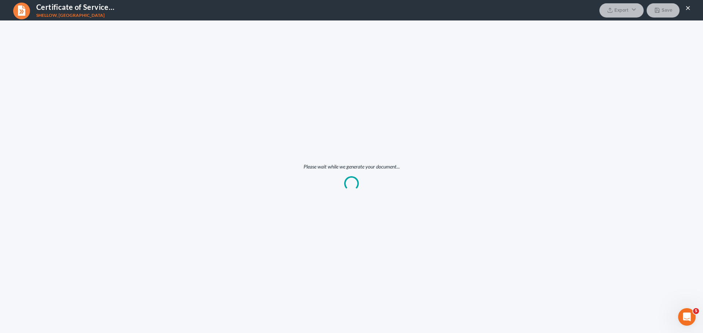
scroll to position [0, 0]
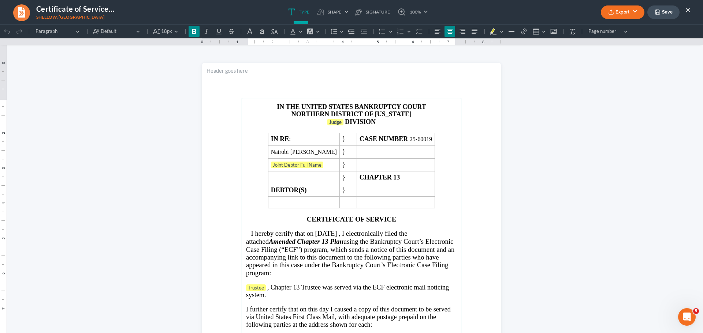
click at [345, 119] on strong "DIVISION" at bounding box center [360, 121] width 31 height 7
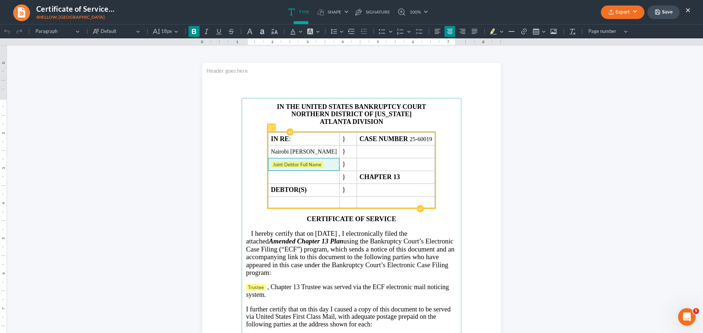
click at [324, 165] on span "Joint Debtor Full Name" at bounding box center [304, 164] width 66 height 7
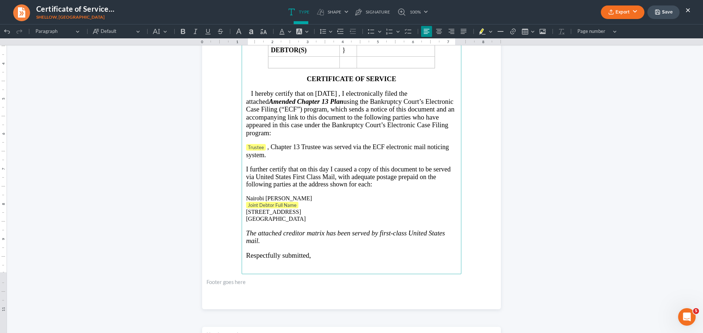
scroll to position [146, 0]
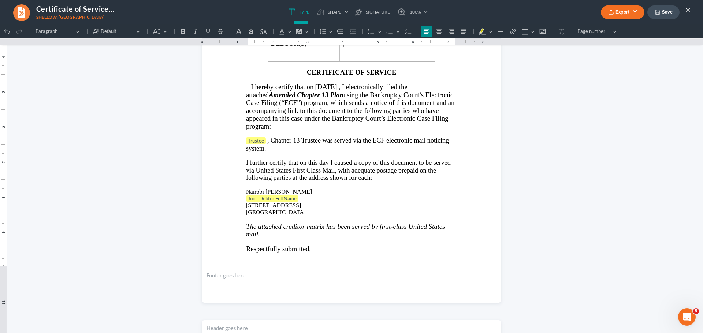
click at [302, 197] on p "Joint Debtor Full Name" at bounding box center [351, 198] width 211 height 7
click at [299, 199] on p "Joint Debtor Full Name ⁠⁠⁠⁠⁠⁠⁠" at bounding box center [351, 198] width 211 height 7
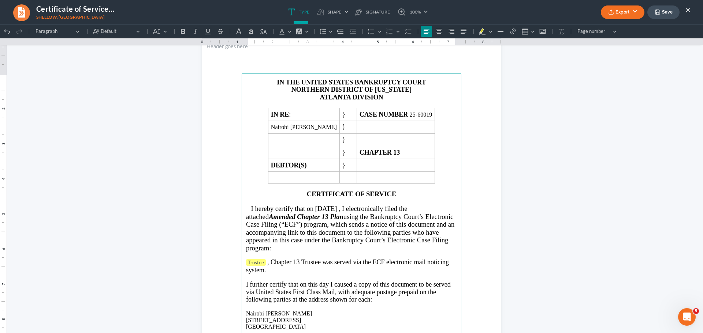
scroll to position [37, 0]
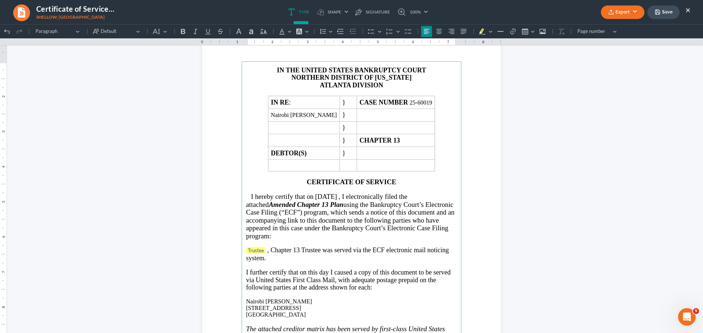
click at [265, 246] on p "Rich Text Editor, page-0-main" at bounding box center [351, 243] width 211 height 7
drag, startPoint x: 265, startPoint y: 248, endPoint x: 249, endPoint y: 252, distance: 16.2
click at [249, 252] on p "Trustee , Chapter 13 Trustee was served via the ECF electronic mail noticing sy…" at bounding box center [351, 254] width 211 height 15
click at [287, 264] on p "Rich Text Editor, page-0-main" at bounding box center [351, 265] width 211 height 7
click at [316, 273] on span "I further certify that on this day I caused a copy of this document to be serve…" at bounding box center [348, 280] width 205 height 22
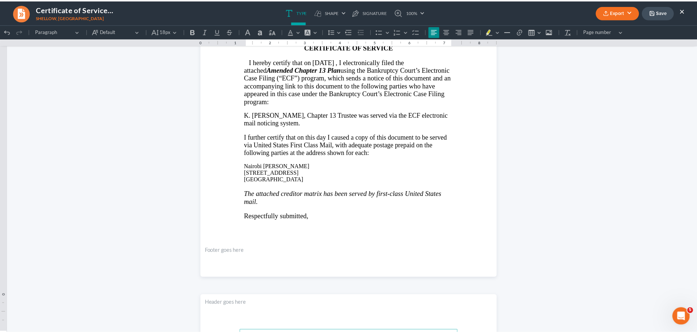
scroll to position [0, 0]
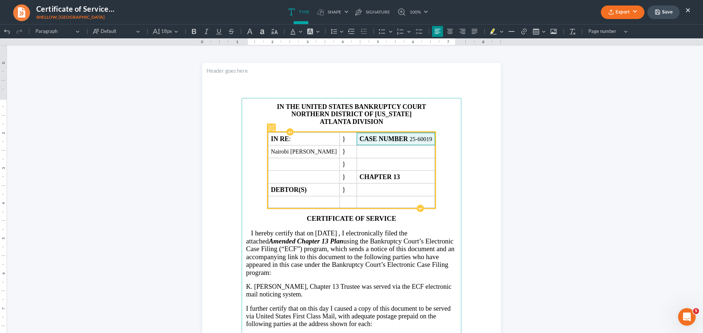
click at [432, 142] on span "CASE NUMBER 25-60019" at bounding box center [395, 139] width 72 height 8
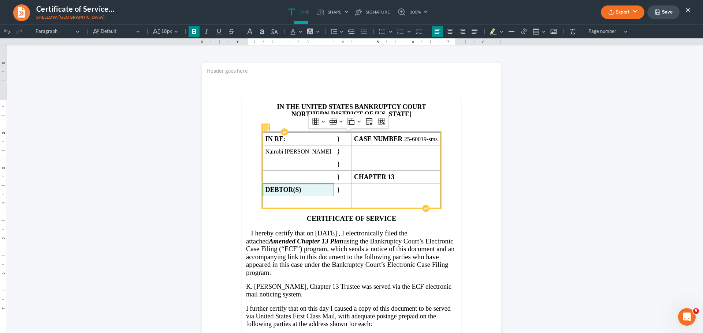
click at [301, 190] on strong "DEBTOR(S)" at bounding box center [283, 189] width 36 height 7
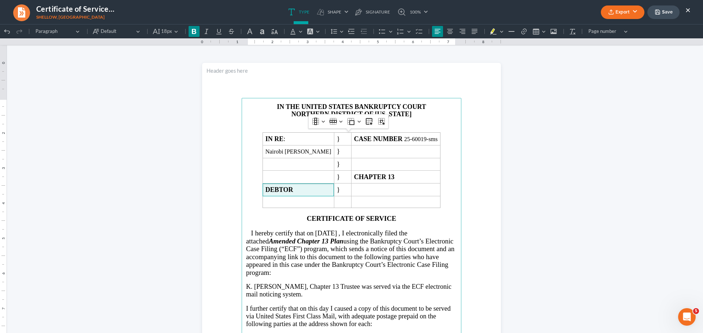
click at [621, 6] on button "Export" at bounding box center [623, 12] width 44 height 14
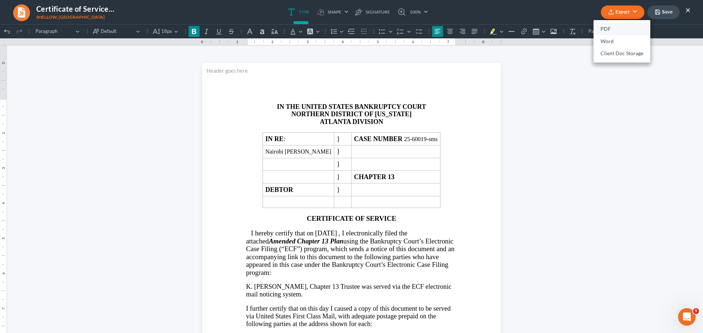
click at [605, 26] on link "PDF" at bounding box center [621, 29] width 57 height 12
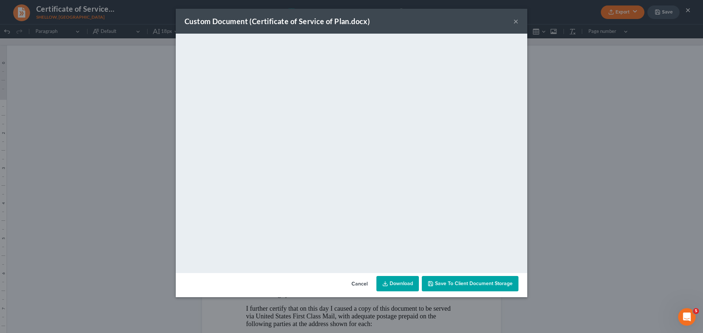
click at [400, 282] on link "Download" at bounding box center [397, 283] width 42 height 15
click at [516, 17] on button "×" at bounding box center [515, 21] width 5 height 9
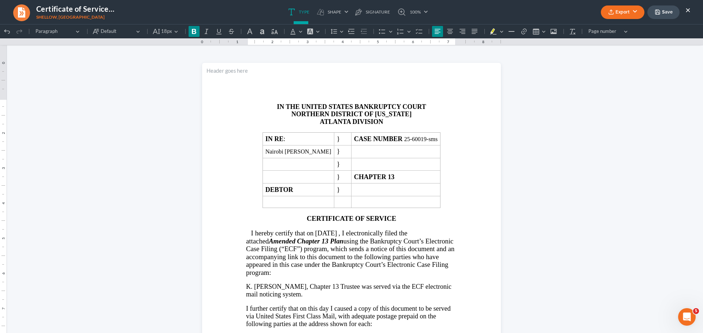
click at [688, 9] on button "×" at bounding box center [687, 9] width 5 height 9
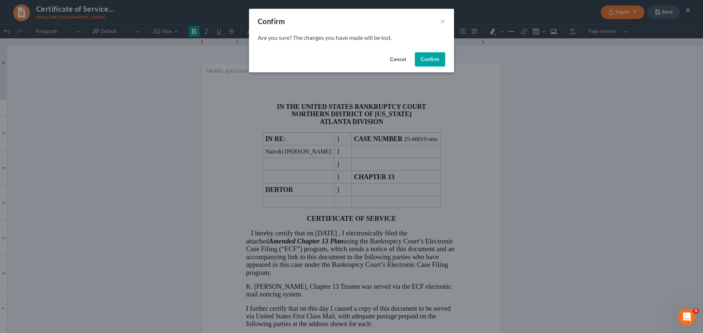
click at [435, 58] on button "Confirm" at bounding box center [430, 59] width 30 height 15
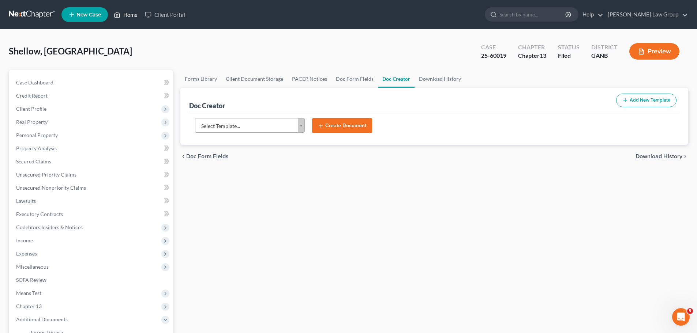
click at [133, 15] on link "Home" at bounding box center [125, 14] width 31 height 13
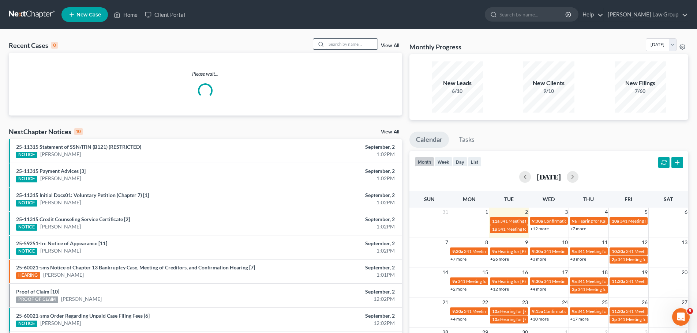
click at [346, 48] on input "search" at bounding box center [351, 44] width 51 height 11
